Goal: Task Accomplishment & Management: Manage account settings

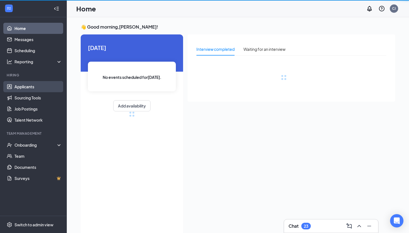
click at [37, 86] on link "Applicants" at bounding box center [38, 86] width 48 height 11
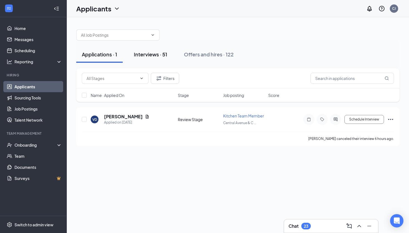
click at [156, 58] on div "Interviews · 51" at bounding box center [150, 54] width 33 height 7
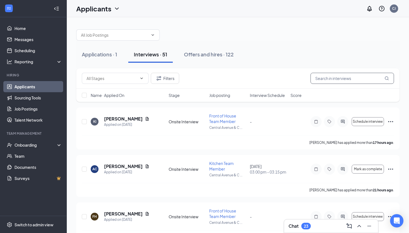
click at [321, 78] on input "text" at bounding box center [351, 78] width 83 height 11
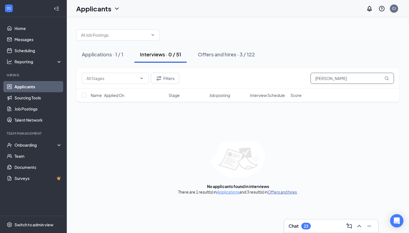
type input "[PERSON_NAME]"
click at [282, 193] on link "Offers and hires" at bounding box center [282, 192] width 29 height 5
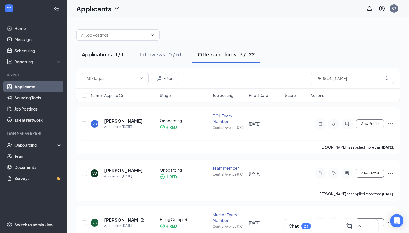
click at [108, 56] on div "Applications · 1 / 1" at bounding box center [102, 54] width 41 height 7
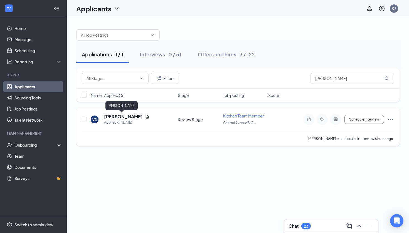
click at [126, 119] on h5 "[PERSON_NAME]" at bounding box center [123, 117] width 39 height 6
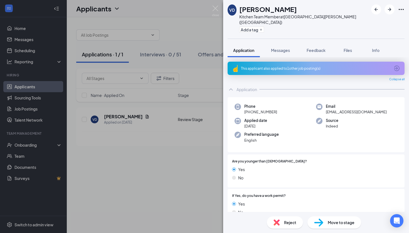
click at [397, 66] on icon "ArrowCircle" at bounding box center [397, 69] width 6 height 6
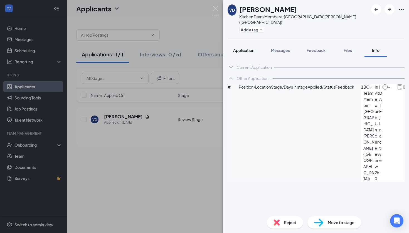
click at [251, 48] on button "Application" at bounding box center [244, 50] width 32 height 14
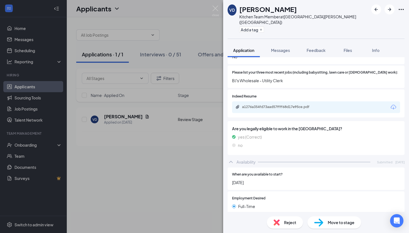
scroll to position [221, 0]
click at [287, 102] on div "a1276a354fd73aad57ffff68d17e95ce.pdf" at bounding box center [316, 108] width 168 height 12
click at [287, 105] on div "a1276a354fd73aad57ffff68d17e95ce.pdf" at bounding box center [281, 107] width 78 height 4
click at [327, 224] on div "Move to stage" at bounding box center [334, 223] width 54 height 12
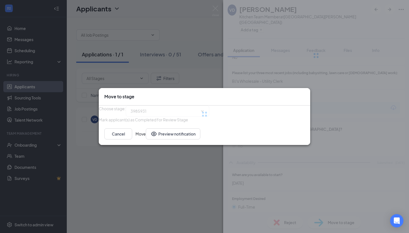
type input "Onsite Interview (next stage)"
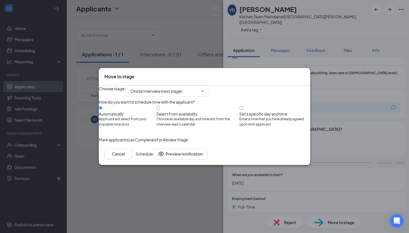
click at [153, 160] on button "Schedule" at bounding box center [144, 154] width 18 height 11
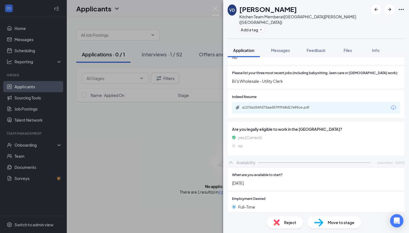
click at [188, 33] on div "VD [PERSON_NAME] Kitchen Team Member at [GEOGRAPHIC_DATA][PERSON_NAME] ([GEOGRA…" at bounding box center [204, 116] width 409 height 233
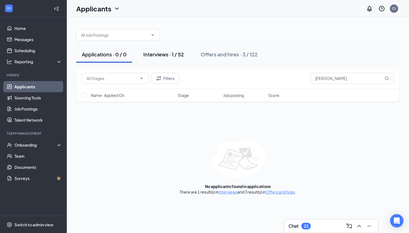
click at [176, 55] on div "Interviews · 1 / 52" at bounding box center [163, 54] width 41 height 7
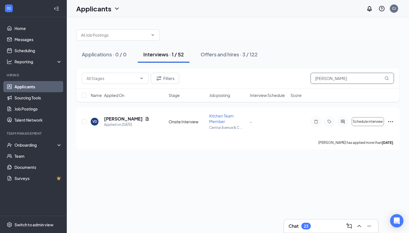
click at [336, 78] on input "[PERSON_NAME]" at bounding box center [351, 78] width 83 height 11
type input "v"
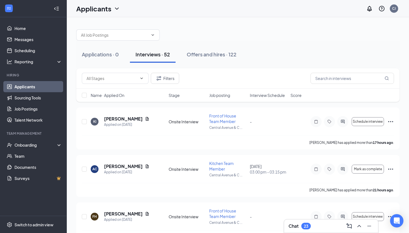
click at [281, 78] on div "Filters" at bounding box center [238, 78] width 312 height 11
click at [228, 96] on span "Job posting" at bounding box center [219, 96] width 21 height 6
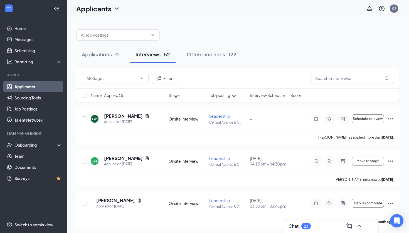
click at [260, 96] on span "Interview Schedule" at bounding box center [267, 96] width 35 height 6
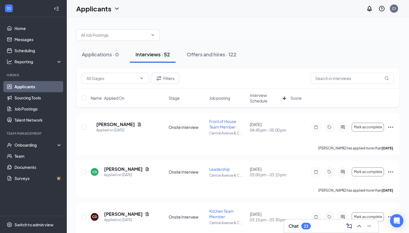
click at [283, 101] on icon "ArrowDown" at bounding box center [284, 98] width 7 height 7
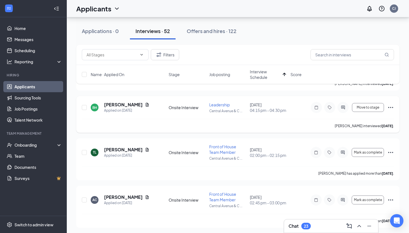
scroll to position [160, 0]
click at [390, 111] on icon "Ellipses" at bounding box center [390, 107] width 7 height 7
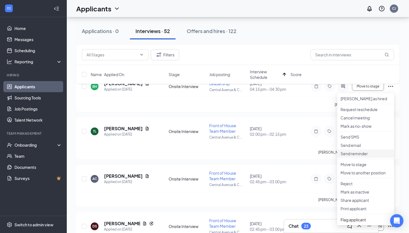
scroll to position [188, 0]
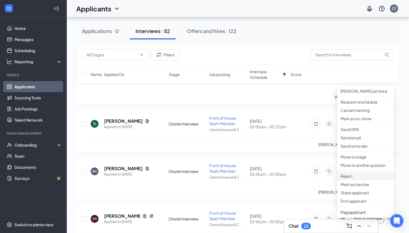
click at [354, 179] on p "Reject" at bounding box center [365, 177] width 50 height 6
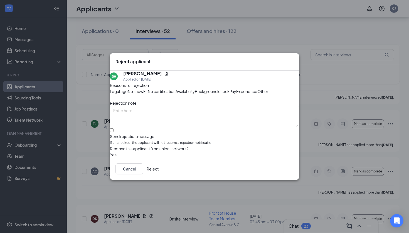
click at [120, 134] on div at bounding box center [204, 134] width 189 height 0
click at [113, 132] on input "Send rejection message If unchecked, the applicant will not receive a rejection…" at bounding box center [112, 130] width 4 height 4
checkbox input "true"
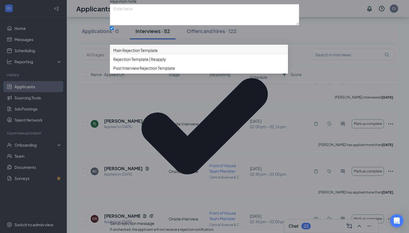
scroll to position [9, 0]
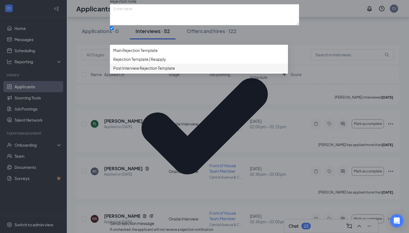
click at [157, 71] on span "Post Interview Rejection Template" at bounding box center [144, 68] width 62 height 6
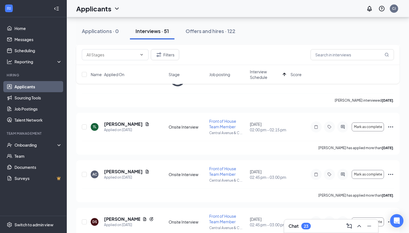
scroll to position [196, 0]
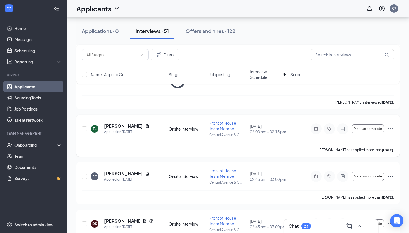
click at [388, 126] on icon "Ellipses" at bounding box center [390, 129] width 7 height 7
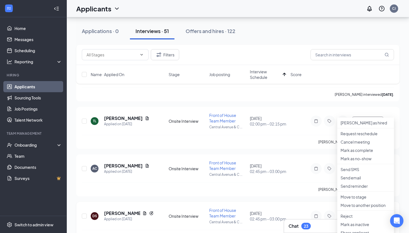
scroll to position [204, 0]
click at [145, 164] on icon "Document" at bounding box center [147, 166] width 4 height 4
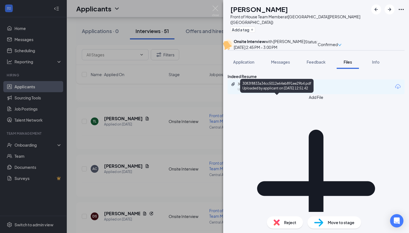
click at [283, 93] on div "3083f8833a34cc5012e64eb891ee29b4.pdf Uploaded by applicant on [DATE] 12:51:42" at bounding box center [276, 87] width 73 height 16
click at [282, 86] on div "3083f8833a34cc5012e64eb891ee29b4.pdf" at bounding box center [277, 84] width 78 height 4
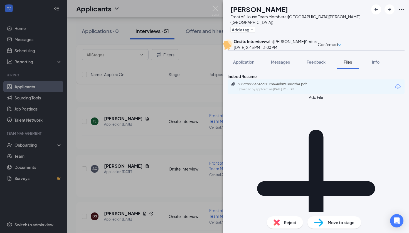
click at [178, 121] on div "AC [PERSON_NAME] Front of House Team Member at [GEOGRAPHIC_DATA][PERSON_NAME] (…" at bounding box center [204, 116] width 409 height 233
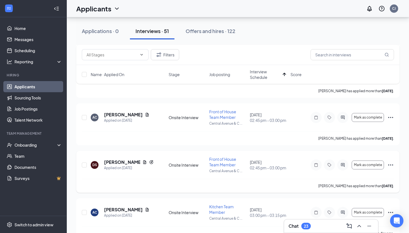
scroll to position [198, 0]
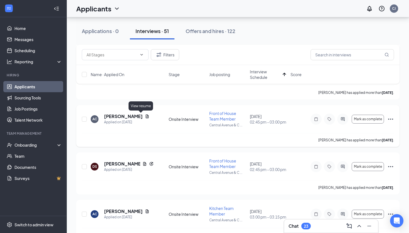
click at [145, 117] on icon "Document" at bounding box center [147, 116] width 4 height 4
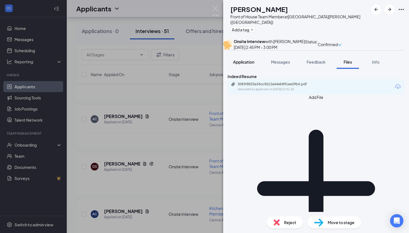
click at [254, 65] on span "Application" at bounding box center [243, 62] width 21 height 5
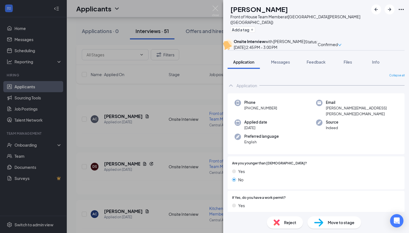
click at [197, 92] on div "AC [PERSON_NAME] Front of House Team Member at [GEOGRAPHIC_DATA][PERSON_NAME] (…" at bounding box center [204, 116] width 409 height 233
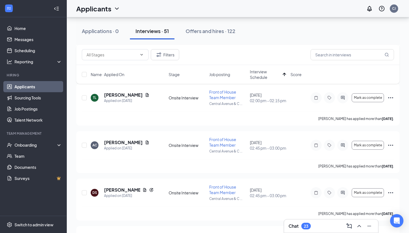
scroll to position [158, 0]
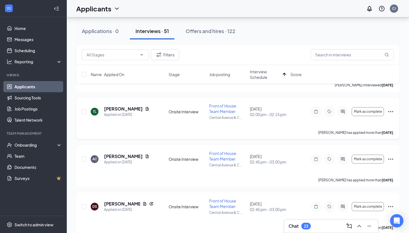
click at [389, 110] on icon "Ellipses" at bounding box center [390, 111] width 7 height 7
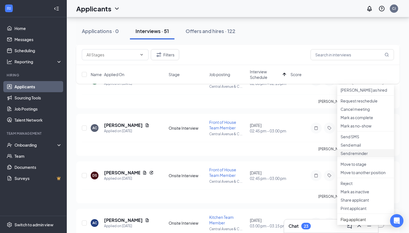
scroll to position [195, 0]
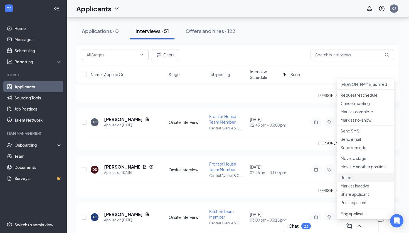
click at [348, 181] on p "Reject" at bounding box center [365, 178] width 50 height 6
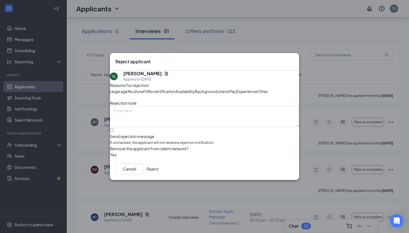
click at [159, 175] on button "Reject" at bounding box center [153, 169] width 12 height 11
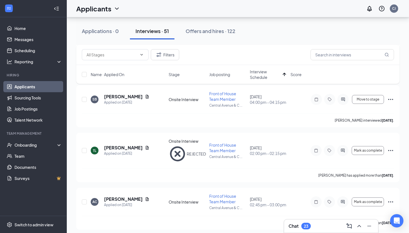
scroll to position [117, 0]
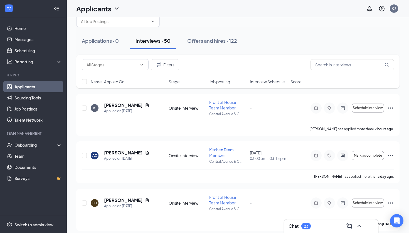
scroll to position [13, 0]
click at [274, 85] on div "Name · Applied On Stage Job posting Interview Schedule Score" at bounding box center [237, 81] width 323 height 13
click at [274, 84] on span "Interview Schedule" at bounding box center [267, 82] width 35 height 6
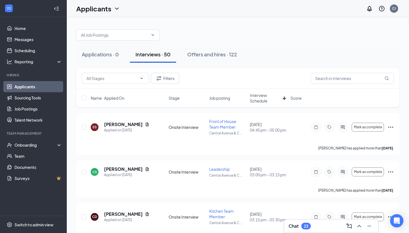
click at [266, 100] on span "Interview Schedule" at bounding box center [265, 98] width 31 height 11
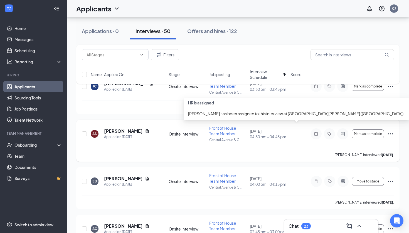
scroll to position [42, 0]
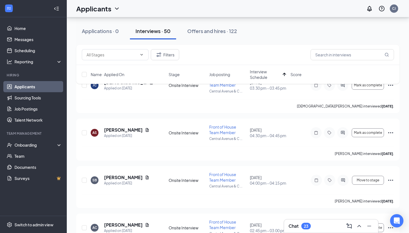
click at [265, 46] on div "Filters" at bounding box center [237, 55] width 323 height 20
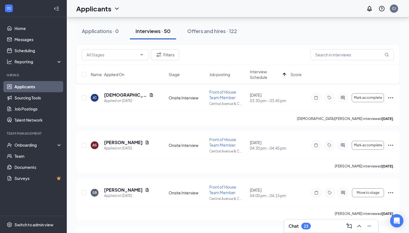
scroll to position [10, 0]
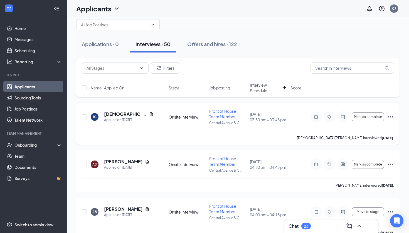
click at [390, 118] on icon "Ellipses" at bounding box center [390, 117] width 7 height 7
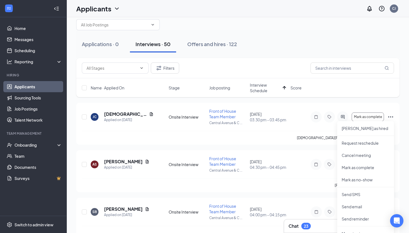
click at [301, 40] on div "Applications · 0 Interviews · 50 Offers and hires · 122" at bounding box center [237, 44] width 323 height 17
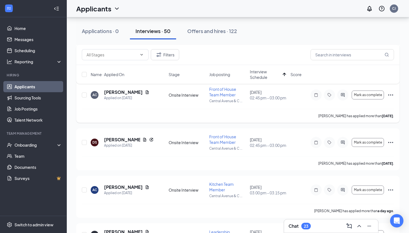
scroll to position [176, 0]
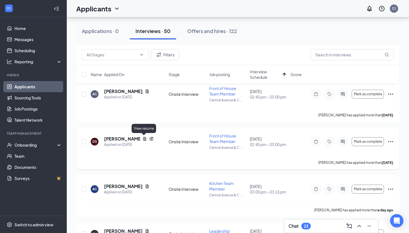
click at [144, 141] on icon "Document" at bounding box center [144, 139] width 3 height 4
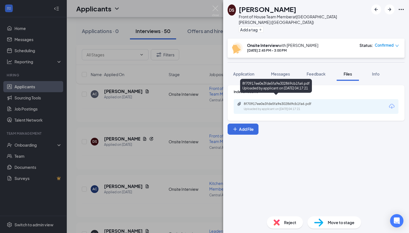
click at [263, 102] on div "8f70917ee0e3fde5fa9e302869cb1fa6.pdf Uploaded by applicant on Sep 09, 2025 at 0…" at bounding box center [282, 107] width 90 height 10
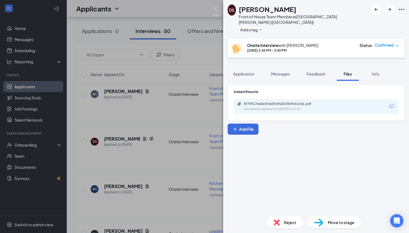
click at [386, 43] on span "Confirmed" at bounding box center [384, 46] width 19 height 6
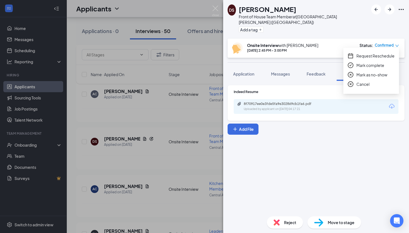
click at [329, 28] on div "Add a tag" at bounding box center [304, 29] width 130 height 9
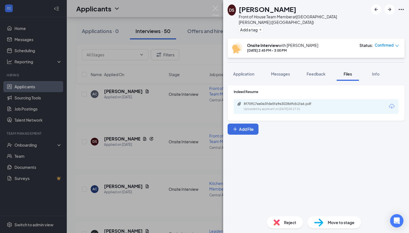
click at [184, 106] on div "DS Danica Skirkanic Front of House Team Member at Central Avenue & Colvin Avenu…" at bounding box center [204, 116] width 409 height 233
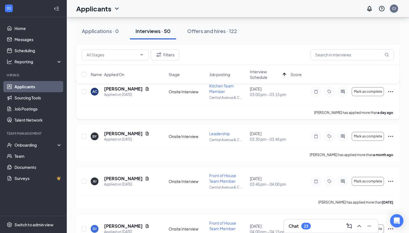
scroll to position [274, 0]
click at [146, 135] on icon "Document" at bounding box center [147, 134] width 3 height 4
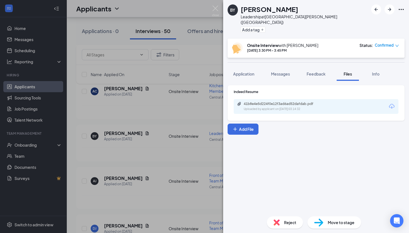
click at [282, 102] on div "41b8e4e5d224f0e12f3ad6ad52dafdab.pdf" at bounding box center [283, 104] width 78 height 4
click at [136, 148] on div "BY Brian Yeboah Leadership at Central Avenue & Colvin Avenue (NY) Add a tag Ons…" at bounding box center [204, 116] width 409 height 233
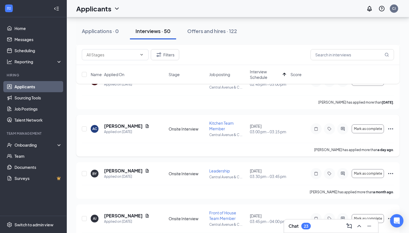
scroll to position [237, 0]
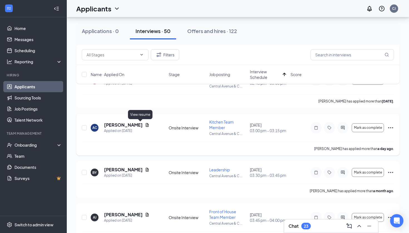
click at [146, 123] on icon "Document" at bounding box center [147, 125] width 3 height 4
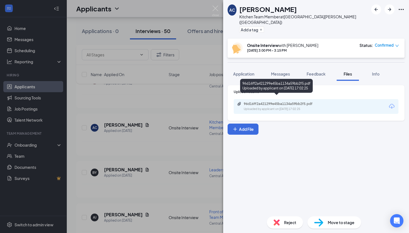
click at [290, 107] on div "Uploaded by applicant on Sep 14, 2025 at 17:02:25" at bounding box center [285, 109] width 83 height 4
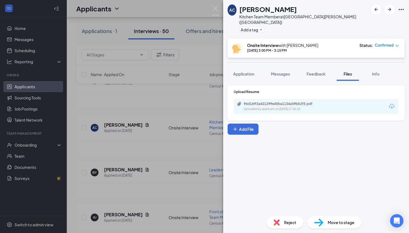
click at [401, 9] on icon "Ellipses" at bounding box center [401, 9] width 7 height 7
click at [209, 94] on div "AC Adrienne Crisp Kitchen Team Member at Central Avenue & Colvin Avenue (NY) Ad…" at bounding box center [204, 116] width 409 height 233
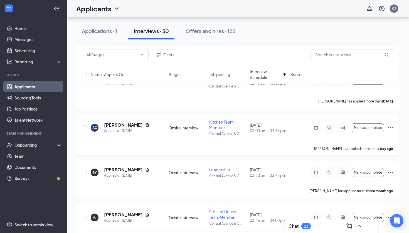
click at [392, 127] on icon "Ellipses" at bounding box center [390, 128] width 7 height 7
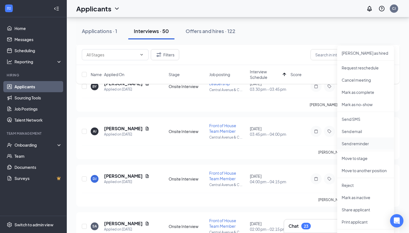
scroll to position [342, 0]
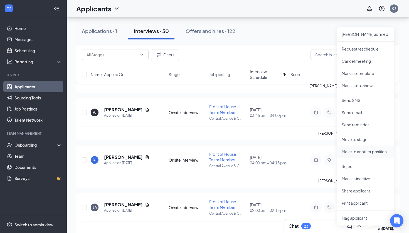
click at [361, 156] on li "Move to another position" at bounding box center [365, 152] width 57 height 12
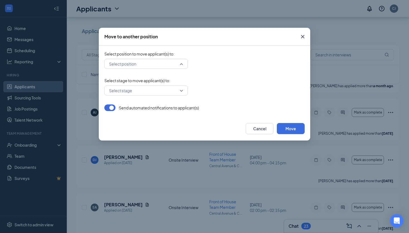
click at [160, 63] on input "search" at bounding box center [144, 63] width 73 height 9
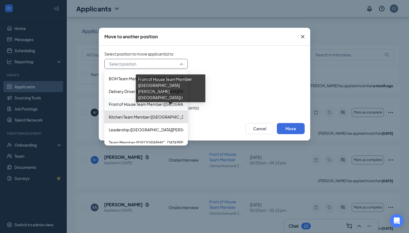
click at [155, 104] on span "Front of House Team Member (Central Avenue & Colvin Avenue (NY) )" at bounding box center [195, 104] width 173 height 6
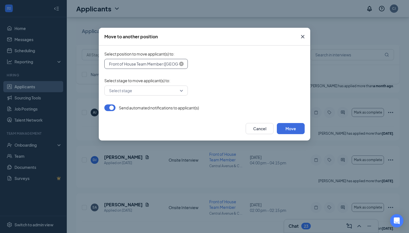
click at [172, 66] on span "Front of House Team Member (Central Avenue & Colvin Avenue (NY) )" at bounding box center [195, 64] width 173 height 8
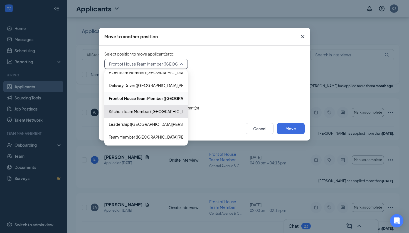
scroll to position [6, 0]
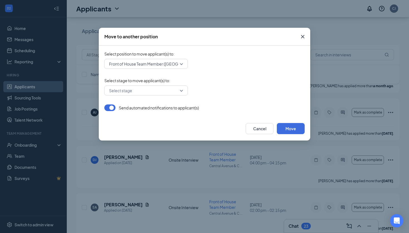
click at [214, 79] on span "Select stage to move applicant(s) to :" at bounding box center [204, 81] width 200 height 6
click at [166, 92] on input "search" at bounding box center [144, 90] width 73 height 9
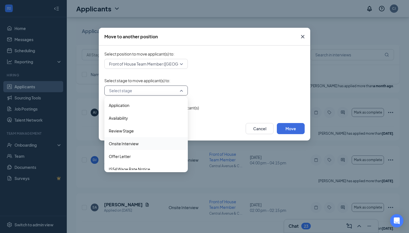
click at [144, 144] on span "Onsite Interview" at bounding box center [146, 144] width 75 height 6
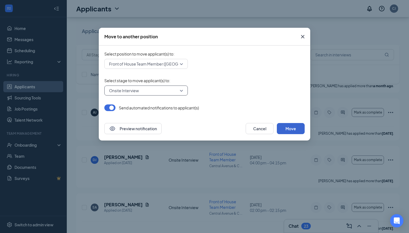
click at [298, 130] on button "Move" at bounding box center [291, 128] width 28 height 11
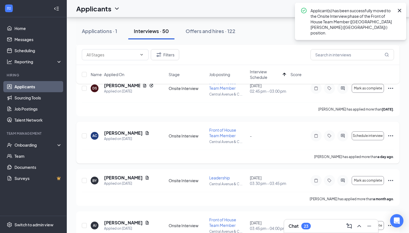
scroll to position [226, 0]
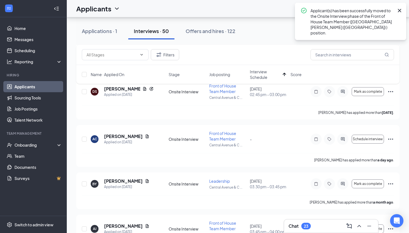
click at [274, 45] on div "Applications · 1 Interviews · 50 Offers and hires · 122" at bounding box center [237, 31] width 323 height 28
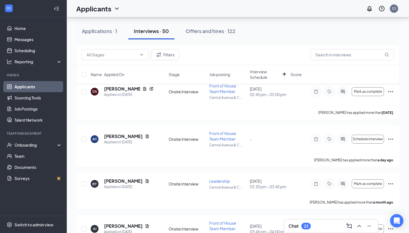
click at [268, 15] on div "Applicants CJ" at bounding box center [238, 8] width 342 height 17
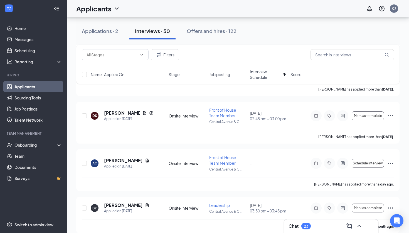
scroll to position [193, 0]
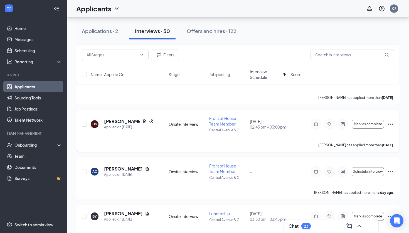
click at [389, 123] on icon "Ellipses" at bounding box center [390, 124] width 7 height 7
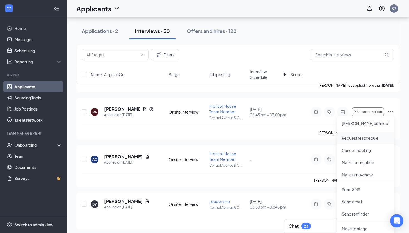
scroll to position [206, 0]
click at [360, 176] on p "Mark as no-show" at bounding box center [366, 175] width 48 height 6
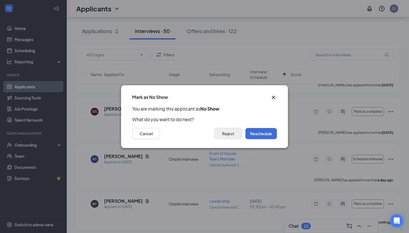
click at [231, 134] on button "Reject" at bounding box center [228, 133] width 28 height 11
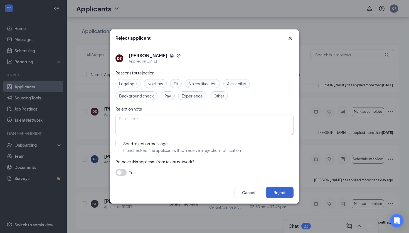
click at [278, 192] on button "Reject" at bounding box center [280, 192] width 28 height 11
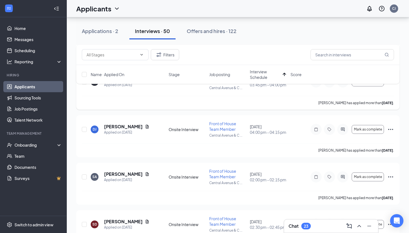
scroll to position [278, 0]
type input "A"
type input "adrienne"
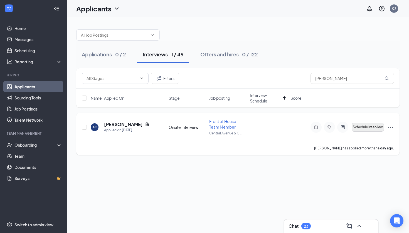
click at [372, 128] on span "Schedule interview" at bounding box center [368, 127] width 30 height 4
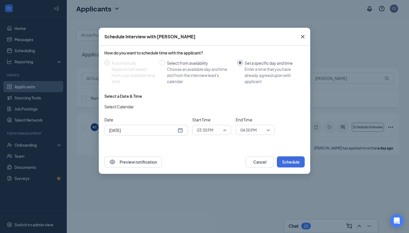
click at [204, 128] on span "03:30 PM" at bounding box center [205, 130] width 16 height 8
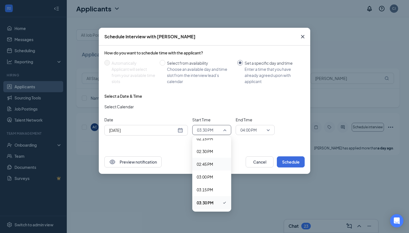
click at [207, 165] on span "02:45 PM" at bounding box center [205, 164] width 16 height 6
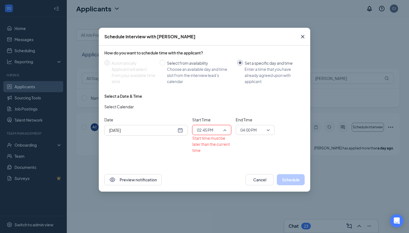
click at [230, 131] on div "02:45 PM" at bounding box center [211, 130] width 39 height 10
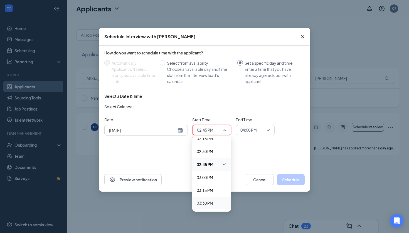
click at [213, 201] on span "03:30 PM" at bounding box center [205, 203] width 16 height 6
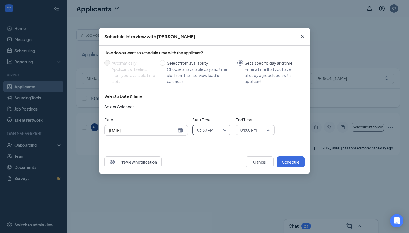
click at [258, 131] on span "04:00 PM" at bounding box center [252, 130] width 24 height 8
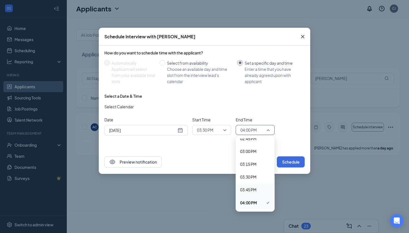
click at [257, 187] on span "03:45 PM" at bounding box center [255, 190] width 30 height 6
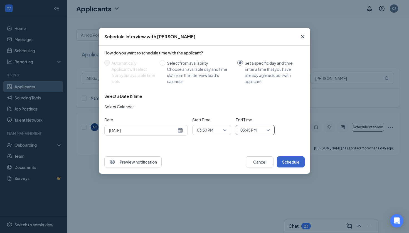
click at [286, 160] on button "Schedule" at bounding box center [291, 162] width 28 height 11
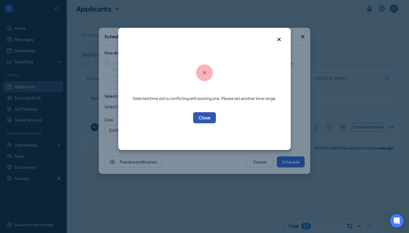
click at [210, 122] on button "OK" at bounding box center [204, 117] width 23 height 11
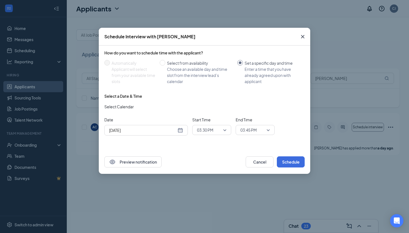
click at [222, 134] on span "03:30 PM" at bounding box center [211, 130] width 29 height 8
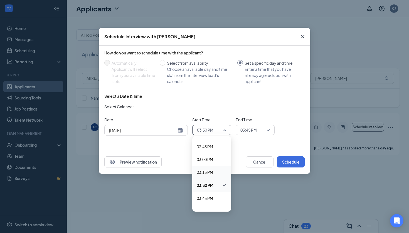
scroll to position [753, 0]
click at [213, 195] on div "03:45 PM" at bounding box center [211, 198] width 39 height 13
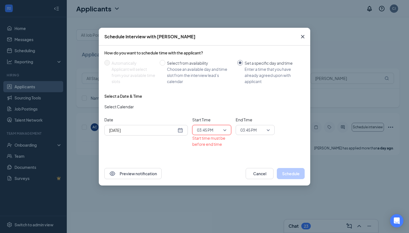
click at [251, 131] on span "03:45 PM" at bounding box center [248, 130] width 16 height 8
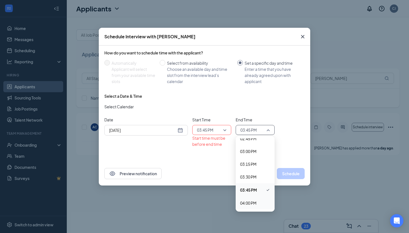
click at [254, 201] on span "04:00 PM" at bounding box center [248, 203] width 16 height 6
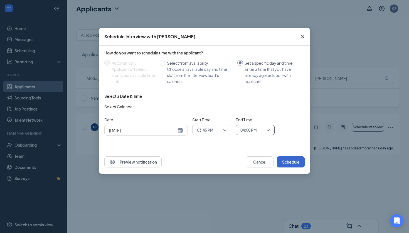
click at [289, 159] on button "Schedule" at bounding box center [291, 162] width 28 height 11
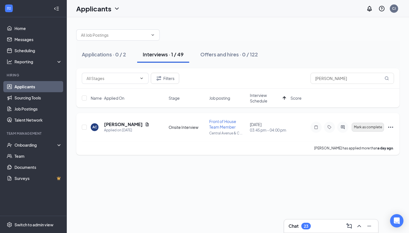
click at [378, 127] on span "Mark as complete" at bounding box center [368, 127] width 28 height 4
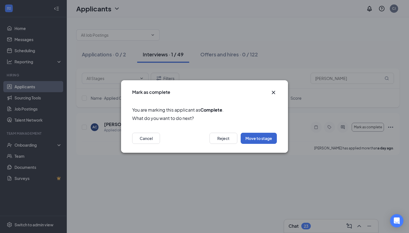
click at [270, 138] on button "Move to stage" at bounding box center [259, 138] width 36 height 11
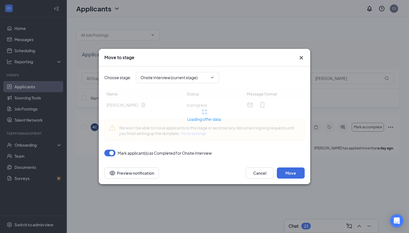
type input "Offer Letter (next stage)"
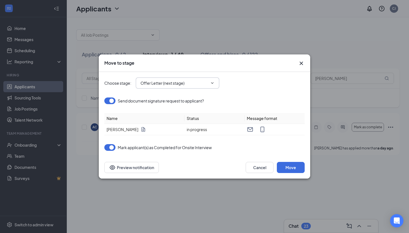
click at [194, 86] on input "Offer Letter (next stage)" at bounding box center [173, 83] width 67 height 6
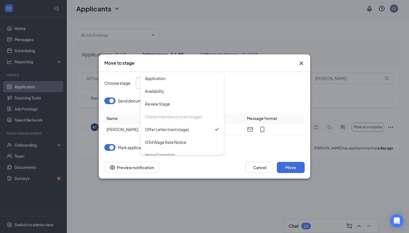
click at [255, 86] on div "Choose stage : Offer Letter (next stage) Application Availability Review Stage …" at bounding box center [204, 83] width 200 height 11
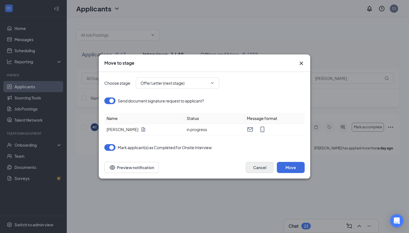
click at [256, 167] on button "Cancel" at bounding box center [260, 167] width 28 height 11
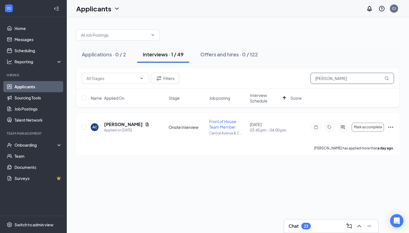
drag, startPoint x: 337, startPoint y: 79, endPoint x: 284, endPoint y: 80, distance: 53.1
click at [284, 80] on div "Filters adrienne" at bounding box center [238, 78] width 312 height 11
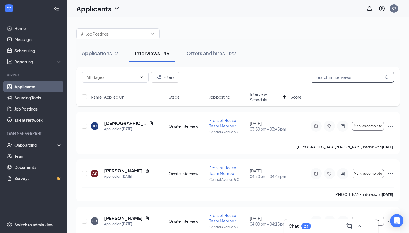
scroll to position [1, 0]
click at [263, 103] on div "Name · Applied On Stage Job posting Interview Schedule Score" at bounding box center [237, 97] width 323 height 19
click at [262, 98] on span "Interview Schedule" at bounding box center [265, 97] width 31 height 11
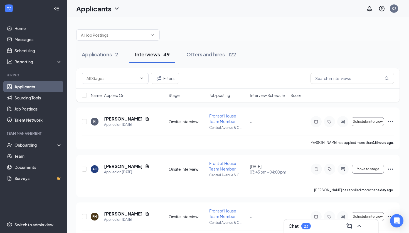
click at [268, 97] on span "Interview Schedule" at bounding box center [267, 96] width 35 height 6
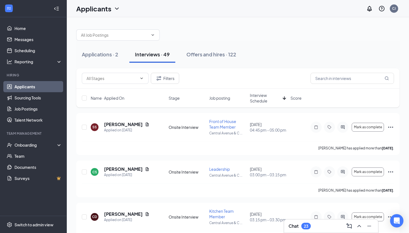
click at [263, 100] on span "Interview Schedule" at bounding box center [265, 98] width 31 height 11
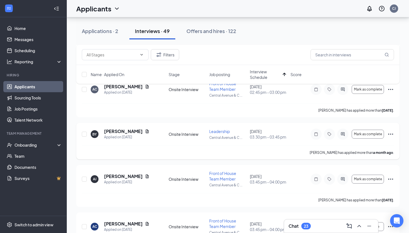
scroll to position [179, 0]
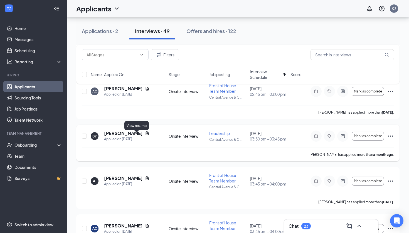
click at [146, 135] on icon "Document" at bounding box center [147, 134] width 3 height 4
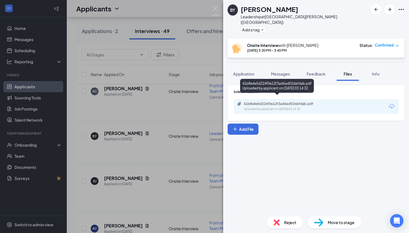
click at [285, 102] on div "41b8e4e5d224f0e12f3ad6ad52dafdab.pdf" at bounding box center [283, 104] width 78 height 4
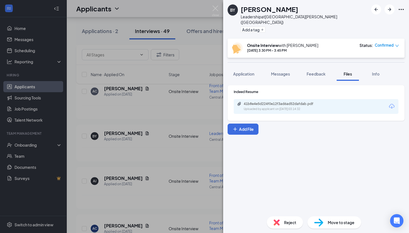
click at [166, 113] on div "BY Brian Yeboah Leadership at Central Avenue & Colvin Avenue (NY) Add a tag Ons…" at bounding box center [204, 116] width 409 height 233
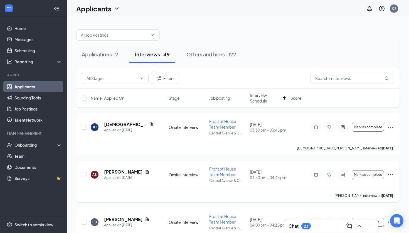
scroll to position [19, 0]
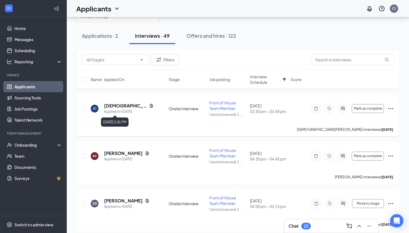
click at [125, 109] on div "Applied on [DATE]" at bounding box center [129, 112] width 50 height 6
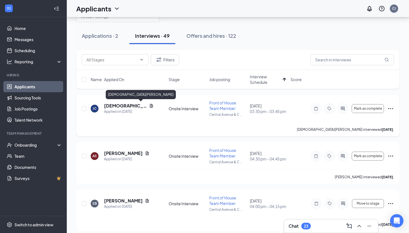
click at [125, 106] on h5 "[DEMOGRAPHIC_DATA][PERSON_NAME]" at bounding box center [125, 106] width 43 height 6
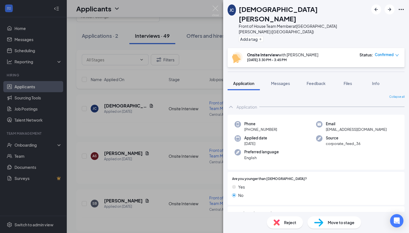
click at [120, 154] on div "JC Jesus Cepeda Front of House Team Member at Central Avenue & Colvin Avenue (N…" at bounding box center [204, 116] width 409 height 233
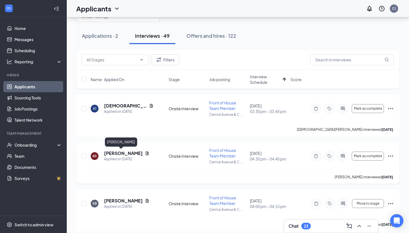
click at [117, 154] on h5 "[PERSON_NAME]" at bounding box center [123, 153] width 39 height 6
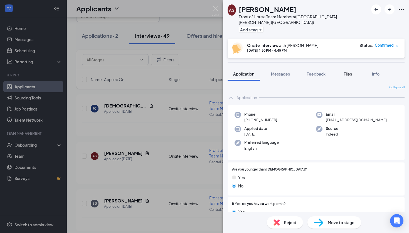
click at [348, 71] on button "Files" at bounding box center [348, 74] width 22 height 14
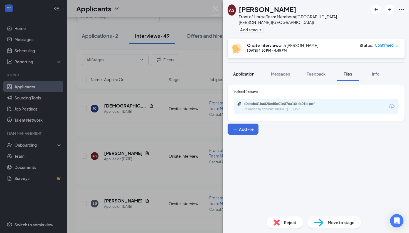
click at [249, 71] on span "Application" at bounding box center [243, 73] width 21 height 5
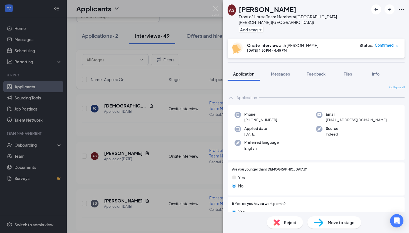
click at [161, 142] on div "AS Ajay Singh Front of House Team Member at Central Avenue & Colvin Avenue (NY)…" at bounding box center [204, 116] width 409 height 233
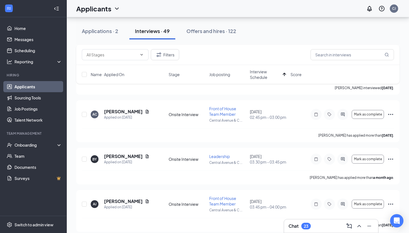
scroll to position [156, 0]
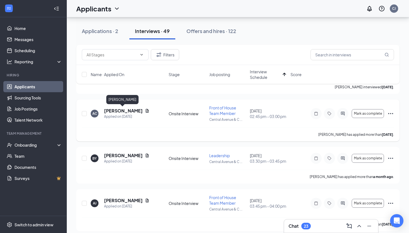
click at [132, 111] on h5 "[PERSON_NAME]" at bounding box center [123, 111] width 39 height 6
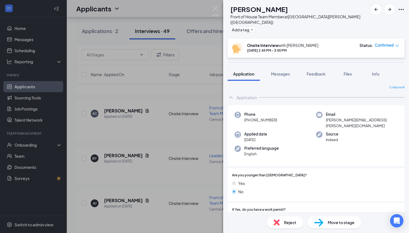
click at [192, 94] on div "AC [PERSON_NAME] Front of House Team Member at [GEOGRAPHIC_DATA][PERSON_NAME] (…" at bounding box center [204, 116] width 409 height 233
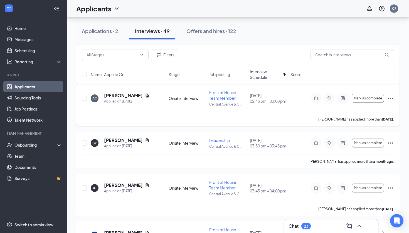
scroll to position [172, 0]
click at [145, 142] on icon "Document" at bounding box center [147, 140] width 4 height 4
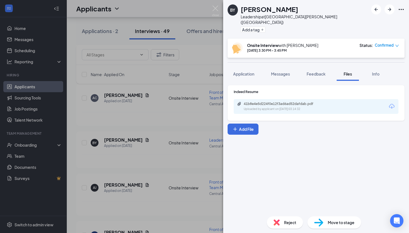
click at [273, 108] on div "41b8e4e5d224f0e12f3ad6ad52dafdab.pdf Uploaded by applicant on Aug 17, 2025 at 0…" at bounding box center [316, 106] width 165 height 15
click at [273, 107] on div "Uploaded by applicant on Aug 17, 2025 at 03:14:32" at bounding box center [285, 109] width 83 height 4
click at [190, 110] on div "BY Brian Yeboah Leadership at Central Avenue & Colvin Avenue (NY) Add a tag Ons…" at bounding box center [204, 116] width 409 height 233
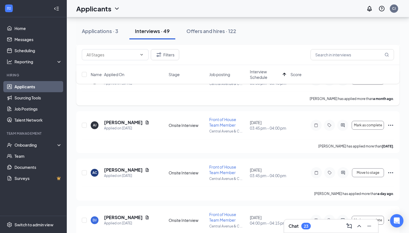
scroll to position [235, 0]
click at [146, 124] on icon "Document" at bounding box center [147, 122] width 3 height 4
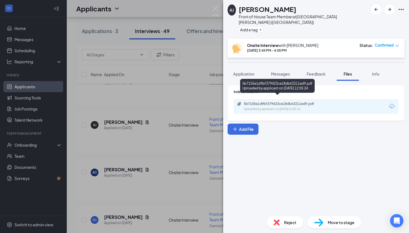
click at [291, 102] on div "5b7155e1d9bf379423ce18db63211ed9.pdf" at bounding box center [283, 104] width 78 height 4
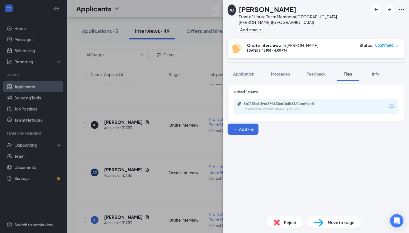
click at [189, 145] on div "AJ Autumn Johnson Front of House Team Member at Central Avenue & Colvin Avenue …" at bounding box center [204, 116] width 409 height 233
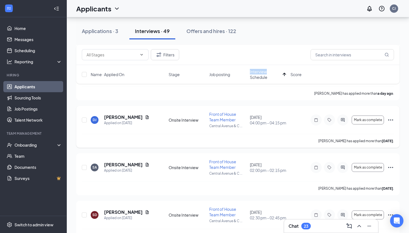
scroll to position [330, 0]
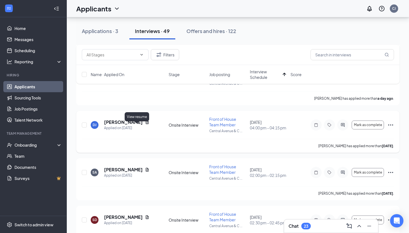
click at [146, 124] on icon "Document" at bounding box center [147, 122] width 3 height 4
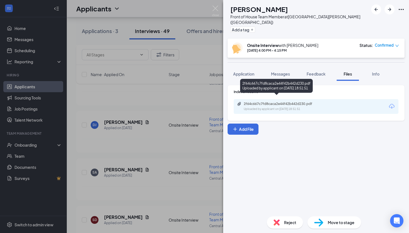
click at [285, 107] on div "Uploaded by applicant on Sep 13, 2025 at 18:51:51" at bounding box center [285, 109] width 83 height 4
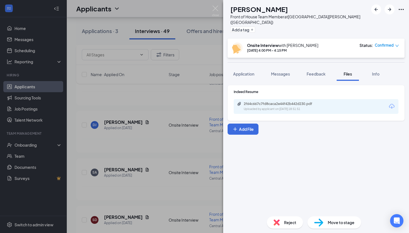
click at [179, 111] on div "DJ Daeon James Front of House Team Member at Central Avenue & Colvin Avenue (NY…" at bounding box center [204, 116] width 409 height 233
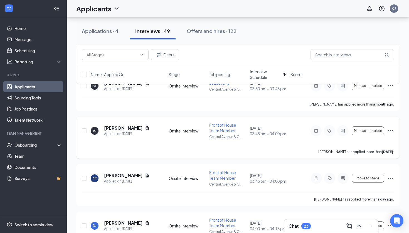
scroll to position [229, 0]
click at [145, 130] on icon "Document" at bounding box center [147, 128] width 4 height 4
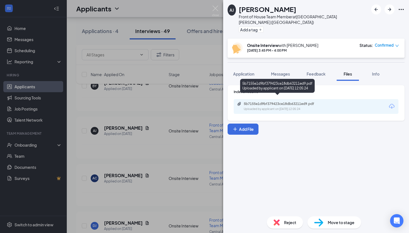
click at [289, 102] on div "5b7155e1d9bf379423ce18db63211ed9.pdf Uploaded by applicant on Sep 10, 2025 at 1…" at bounding box center [282, 107] width 90 height 10
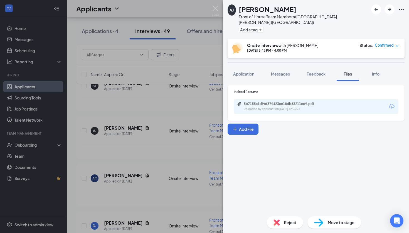
click at [180, 114] on div "AJ Autumn Johnson Front of House Team Member at Central Avenue & Colvin Avenue …" at bounding box center [204, 116] width 409 height 233
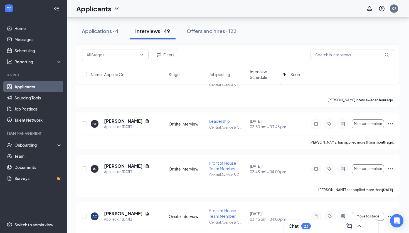
scroll to position [192, 0]
click at [389, 123] on icon "Ellipses" at bounding box center [390, 123] width 7 height 7
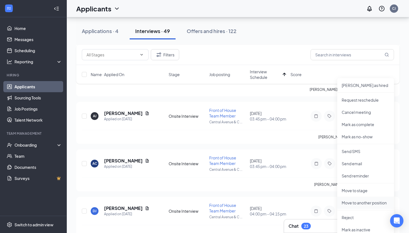
scroll to position [244, 0]
click at [358, 213] on li "Reject" at bounding box center [365, 217] width 57 height 12
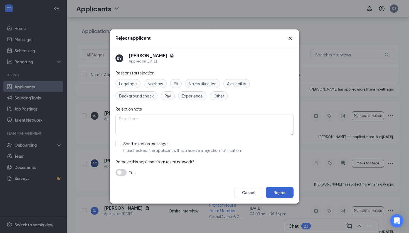
click at [279, 192] on button "Reject" at bounding box center [280, 192] width 28 height 11
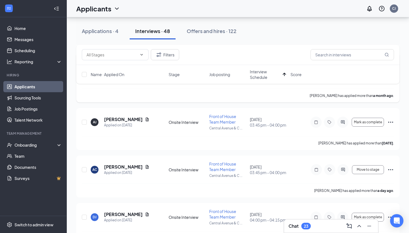
scroll to position [252, 0]
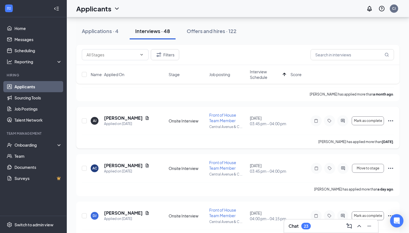
click at [390, 120] on icon "Ellipses" at bounding box center [390, 120] width 5 height 1
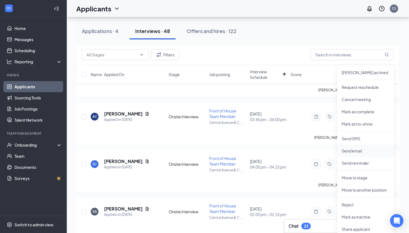
scroll to position [304, 0]
click at [352, 204] on p "Reject" at bounding box center [366, 205] width 48 height 6
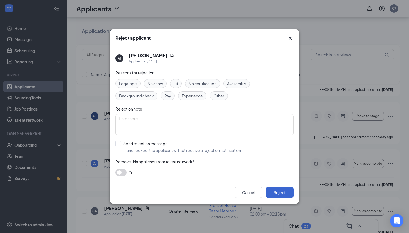
click at [287, 196] on button "Reject" at bounding box center [280, 192] width 28 height 11
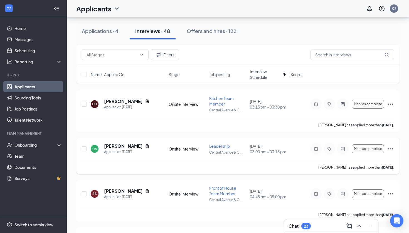
scroll to position [1086, 0]
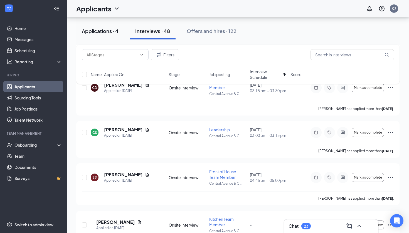
click at [104, 28] on div "Applications · 4" at bounding box center [100, 31] width 37 height 7
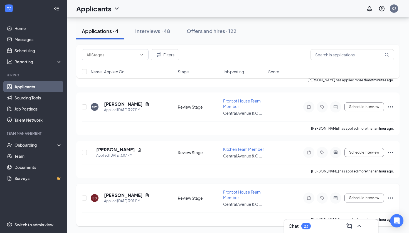
scroll to position [66, 0]
click at [146, 196] on icon "Document" at bounding box center [147, 196] width 3 height 4
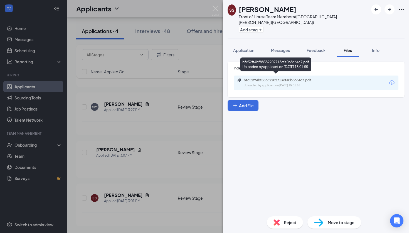
click at [300, 78] on div "bfc52ff4bf88382202713cfa0b8c64c7.pdf Uploaded by applicant on Sep 15, 2025 at 1…" at bounding box center [282, 83] width 90 height 10
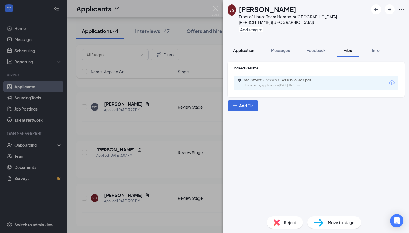
click at [252, 50] on button "Application" at bounding box center [244, 50] width 32 height 14
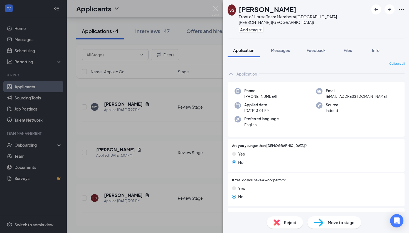
click at [283, 221] on div "Reject" at bounding box center [285, 223] width 36 height 12
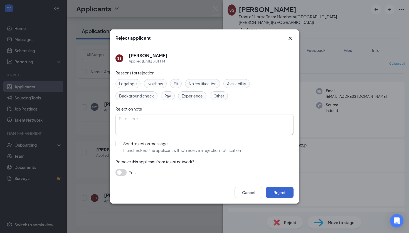
click at [275, 195] on button "Reject" at bounding box center [280, 192] width 28 height 11
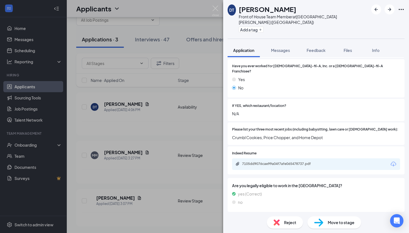
scroll to position [148, 0]
click at [348, 48] on span "Files" at bounding box center [347, 50] width 8 height 5
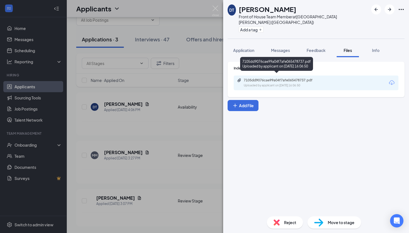
click at [288, 78] on div "7105dd9076cae99a04f7afe065478737.pdf Uploaded by applicant on Sep 15, 2025 at 1…" at bounding box center [282, 83] width 90 height 10
click at [302, 83] on div "Uploaded by applicant on Sep 15, 2025 at 16:06:50" at bounding box center [285, 85] width 83 height 4
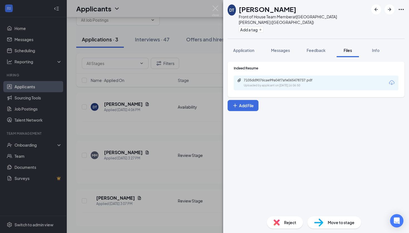
click at [281, 219] on div "Reject" at bounding box center [285, 223] width 36 height 12
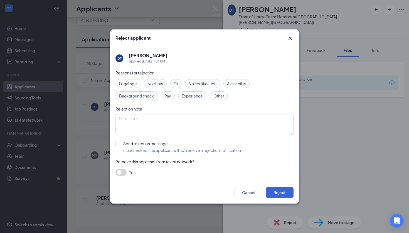
click at [288, 191] on button "Reject" at bounding box center [280, 192] width 28 height 11
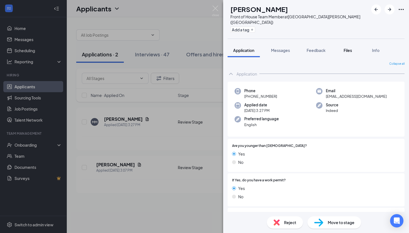
click at [347, 48] on span "Files" at bounding box center [347, 50] width 8 height 5
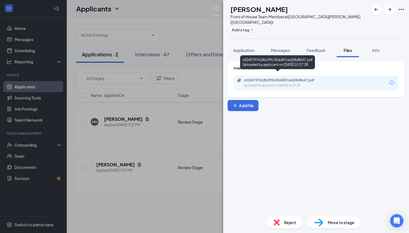
click at [284, 83] on div "Uploaded by applicant on Sep 15, 2025 at 15:27:28" at bounding box center [285, 85] width 83 height 4
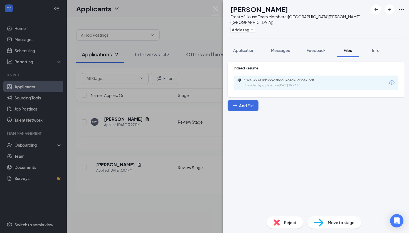
click at [281, 220] on div "Reject" at bounding box center [285, 223] width 36 height 12
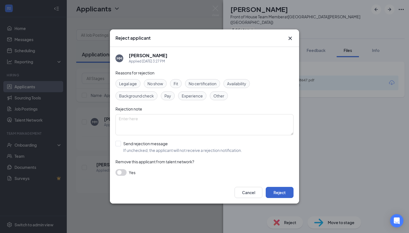
click at [286, 193] on button "Reject" at bounding box center [280, 192] width 28 height 11
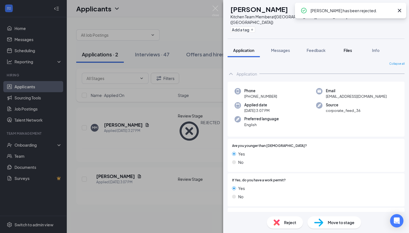
click at [350, 48] on span "Files" at bounding box center [347, 50] width 8 height 5
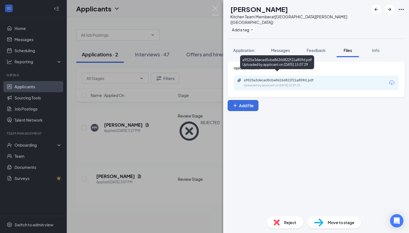
click at [291, 78] on div "a9525a3decad5cbe86266822f21a859d.pdf" at bounding box center [283, 80] width 78 height 4
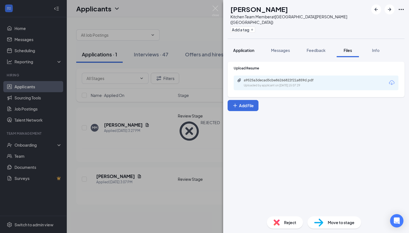
click at [254, 48] on span "Application" at bounding box center [243, 50] width 21 height 5
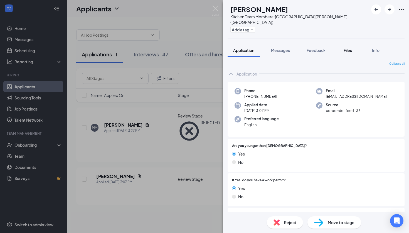
click at [342, 44] on button "Files" at bounding box center [348, 50] width 22 height 14
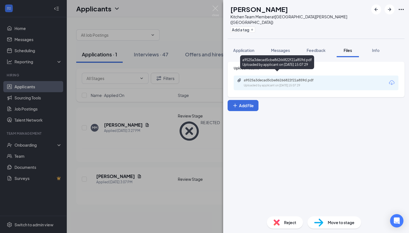
click at [289, 78] on div "a9525a3decad5cbe86266822f21a859d.pdf" at bounding box center [283, 80] width 78 height 4
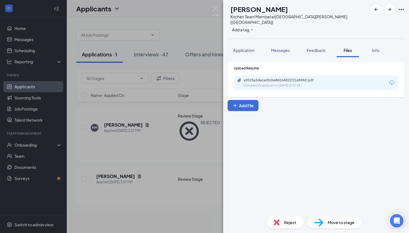
click at [340, 225] on span "Move to stage" at bounding box center [341, 223] width 27 height 6
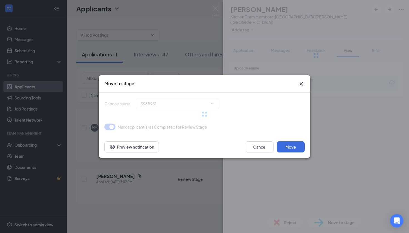
type input "Onsite Interview (next stage)"
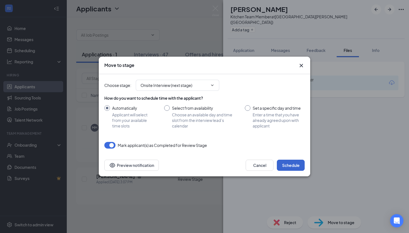
click at [291, 168] on button "Schedule" at bounding box center [291, 165] width 28 height 11
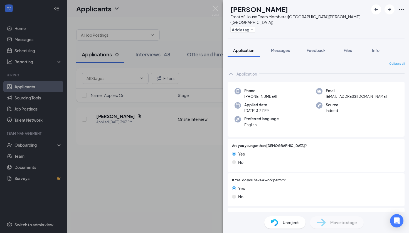
click at [179, 192] on div "MM Myaire Myrick Front of House Team Member at Central Avenue & Colvin Avenue (…" at bounding box center [204, 116] width 409 height 233
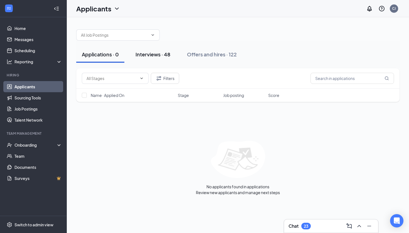
click at [163, 53] on div "Interviews · 48" at bounding box center [152, 54] width 35 height 7
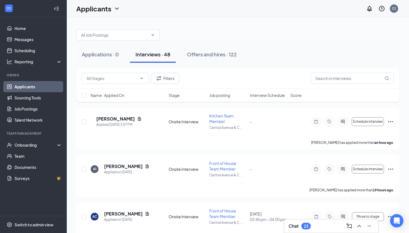
click at [272, 94] on span "Interview Schedule" at bounding box center [267, 96] width 35 height 6
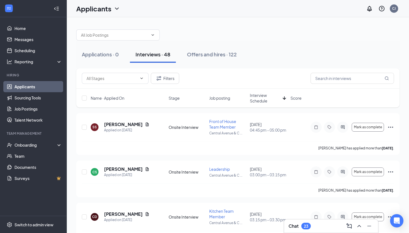
click at [267, 98] on span "Interview Schedule" at bounding box center [265, 98] width 31 height 11
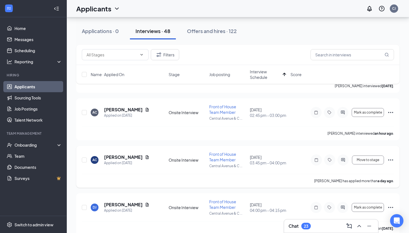
scroll to position [154, 0]
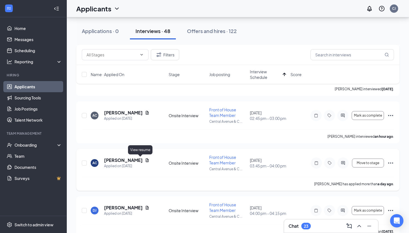
click at [146, 162] on icon "Document" at bounding box center [147, 161] width 3 height 4
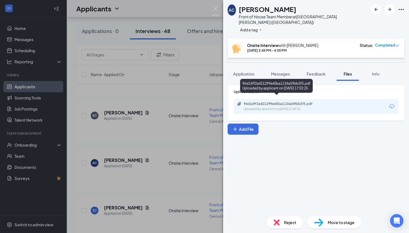
click at [298, 107] on div "Uploaded by applicant on Sep 14, 2025 at 17:02:25" at bounding box center [285, 109] width 83 height 4
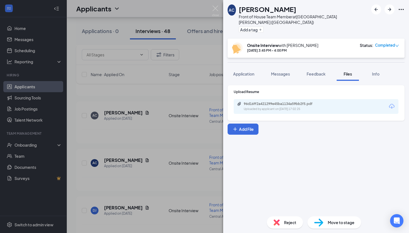
click at [190, 149] on div "AC Adrienne Crisp Front of House Team Member at Central Avenue & Colvin Avenue …" at bounding box center [204, 116] width 409 height 233
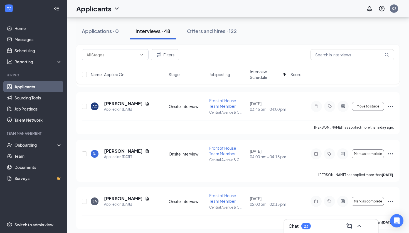
scroll to position [215, 0]
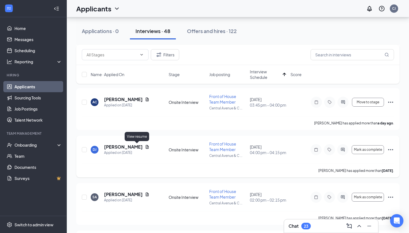
click at [145, 148] on icon "Document" at bounding box center [147, 147] width 4 height 4
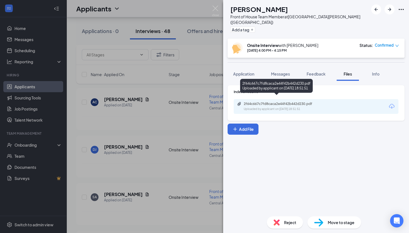
click at [281, 102] on div "2f64c667c7fd8caca2e44f42b442d230.pdf" at bounding box center [283, 104] width 78 height 4
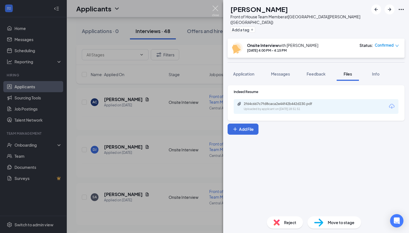
click at [216, 7] on img at bounding box center [215, 11] width 7 height 11
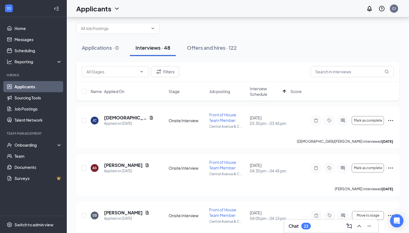
scroll to position [4, 0]
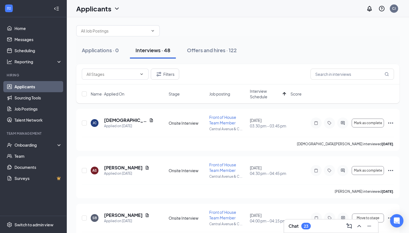
click at [175, 2] on div "Applicants CJ" at bounding box center [238, 8] width 342 height 17
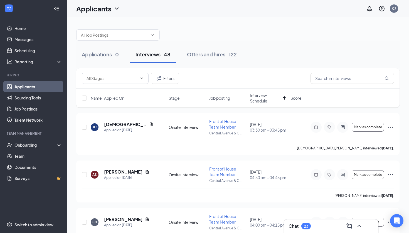
scroll to position [0, 0]
click at [300, 38] on div at bounding box center [237, 32] width 323 height 17
click at [102, 56] on div "Applications · 0" at bounding box center [100, 54] width 37 height 7
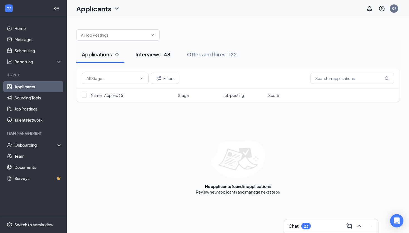
click at [163, 52] on div "Interviews · 48" at bounding box center [152, 54] width 35 height 7
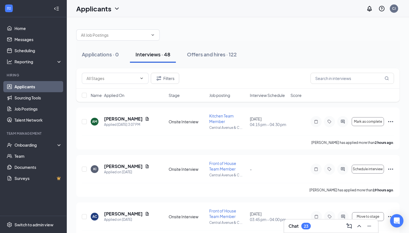
click at [269, 94] on span "Interview Schedule" at bounding box center [267, 96] width 35 height 6
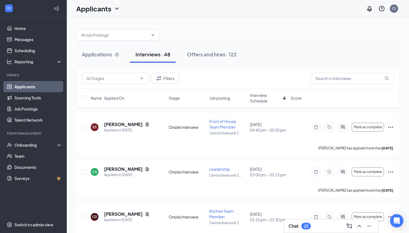
click at [268, 100] on span "Interview Schedule" at bounding box center [265, 98] width 31 height 11
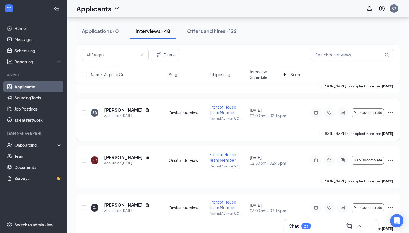
scroll to position [302, 0]
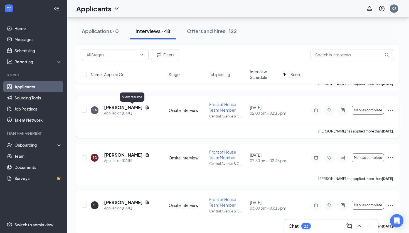
click at [145, 109] on icon "Document" at bounding box center [147, 107] width 4 height 4
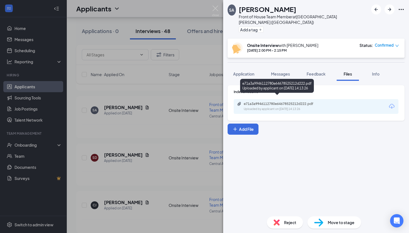
click at [279, 107] on div "Uploaded by applicant on Sep 10, 2025 at 14:13:26" at bounding box center [285, 109] width 83 height 4
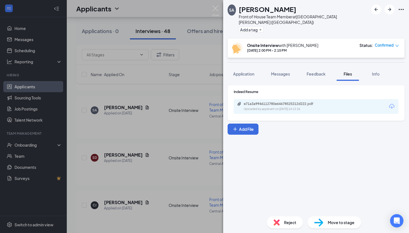
click at [157, 132] on div "SA SIDNEY ALI Front of House Team Member at Central Avenue & Colvin Avenue (NY)…" at bounding box center [204, 116] width 409 height 233
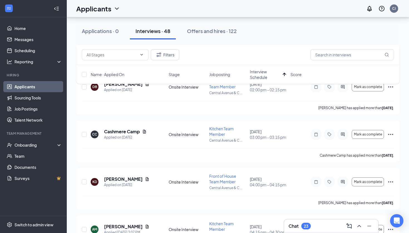
scroll to position [658, 0]
